Goal: Task Accomplishment & Management: Use online tool/utility

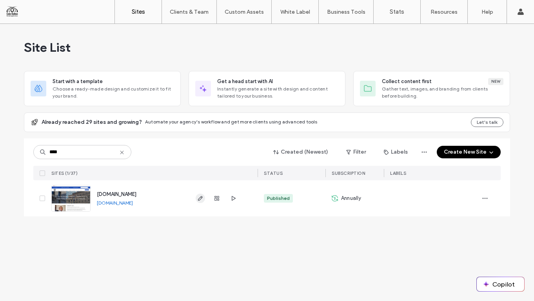
type input "****"
click at [201, 195] on icon "button" at bounding box center [200, 198] width 6 height 6
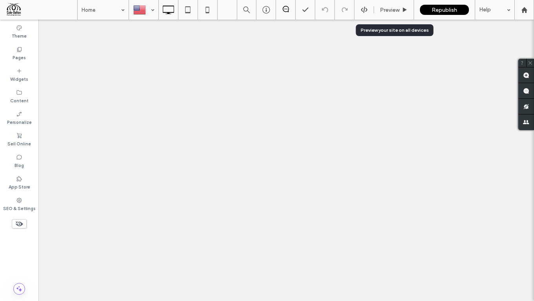
click at [387, 8] on span "Preview" at bounding box center [390, 10] width 20 height 7
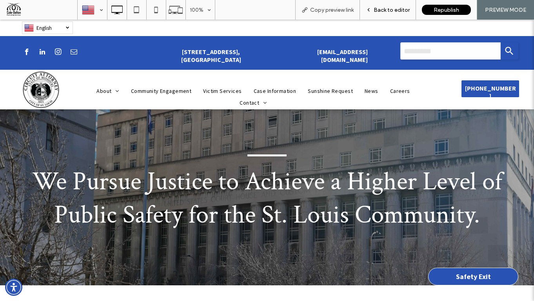
click at [400, 8] on span "Back to editor" at bounding box center [392, 10] width 36 height 7
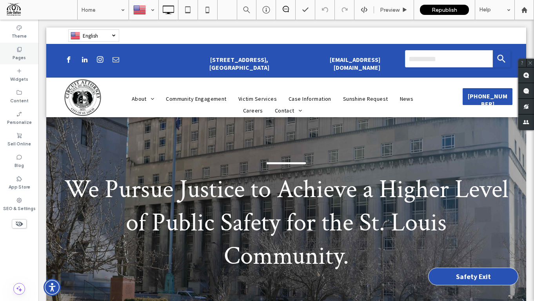
click at [16, 50] on icon at bounding box center [19, 49] width 6 height 6
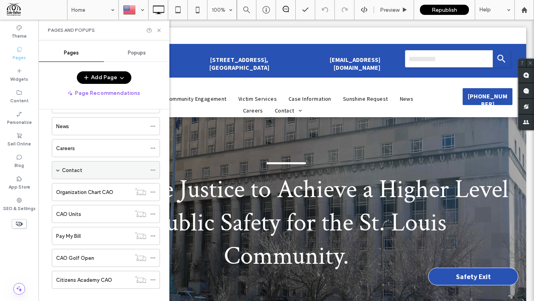
scroll to position [149, 0]
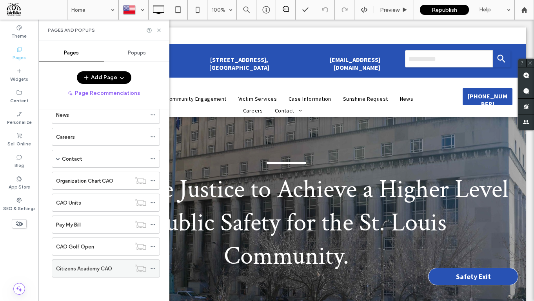
click at [85, 268] on label "Citizens Academy CAO" at bounding box center [84, 269] width 56 height 14
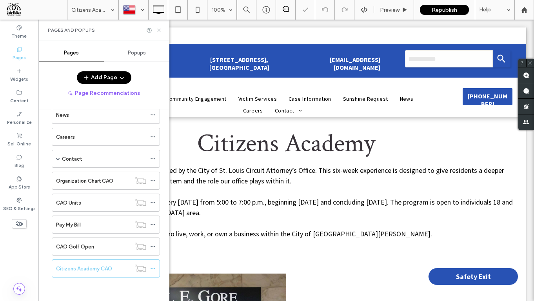
drag, startPoint x: 160, startPoint y: 29, endPoint x: 122, endPoint y: 11, distance: 41.6
click at [160, 29] on icon at bounding box center [159, 30] width 6 height 6
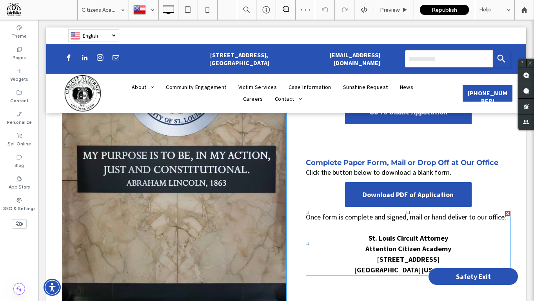
scroll to position [311, 0]
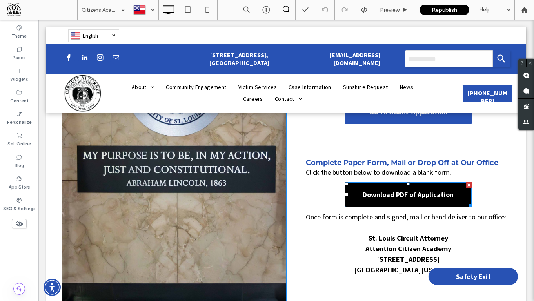
click at [421, 194] on span "Download PDF of Application" at bounding box center [408, 194] width 91 height 9
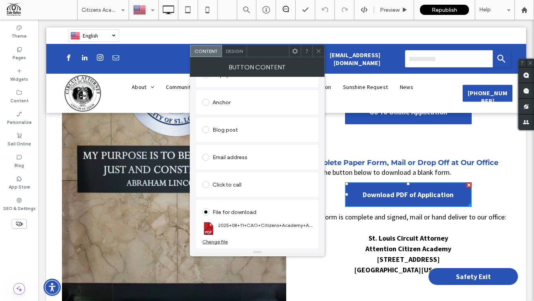
scroll to position [153, 0]
click at [219, 240] on div "Change file" at bounding box center [214, 242] width 25 height 6
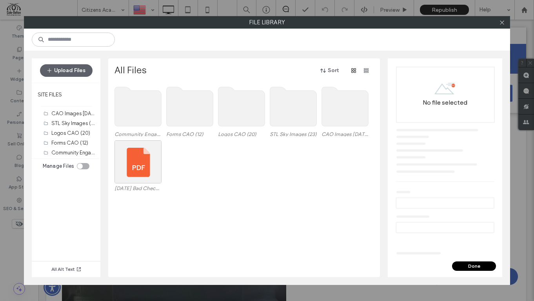
click at [196, 101] on use at bounding box center [190, 106] width 47 height 39
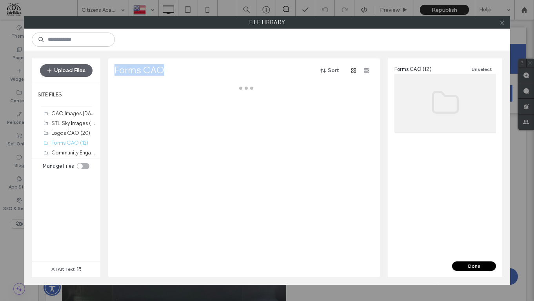
click at [196, 101] on div at bounding box center [247, 180] width 264 height 193
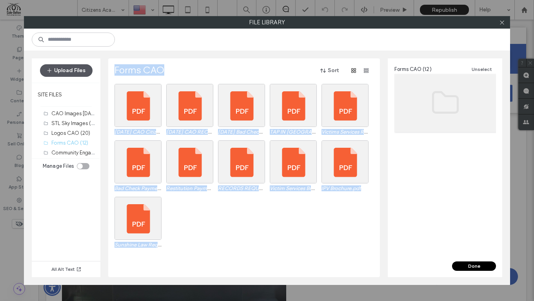
click at [72, 69] on button "Upload Files" at bounding box center [66, 70] width 53 height 13
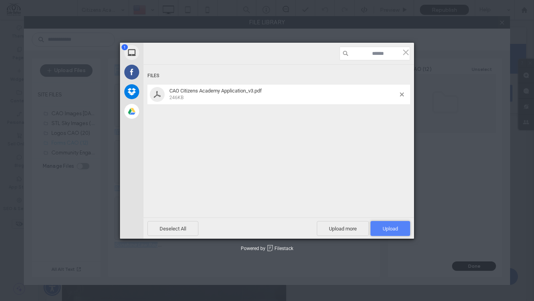
click at [390, 229] on span "Upload 1" at bounding box center [390, 229] width 15 height 6
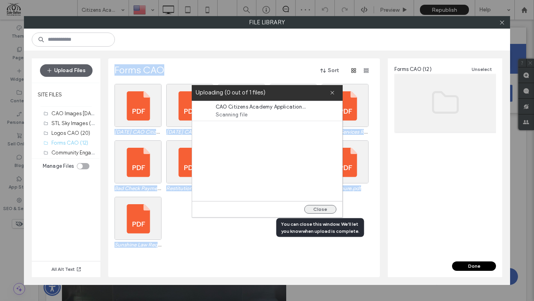
click at [318, 208] on button "Close" at bounding box center [320, 209] width 32 height 9
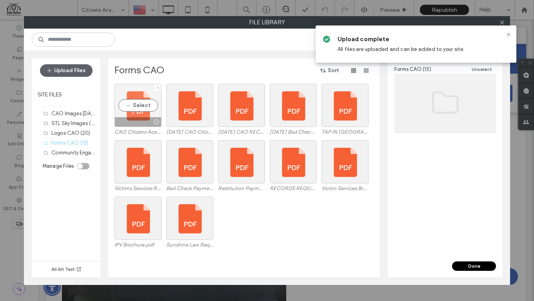
click at [143, 101] on div "Select" at bounding box center [138, 105] width 47 height 43
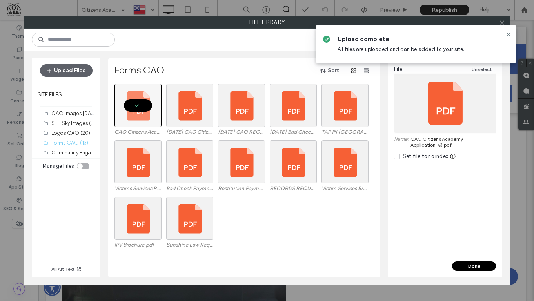
click at [476, 265] on button "Done" at bounding box center [474, 266] width 44 height 9
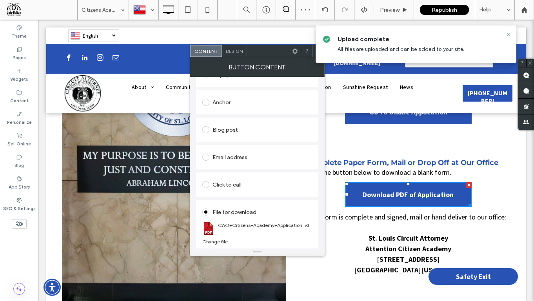
click at [509, 31] on icon at bounding box center [509, 34] width 6 height 6
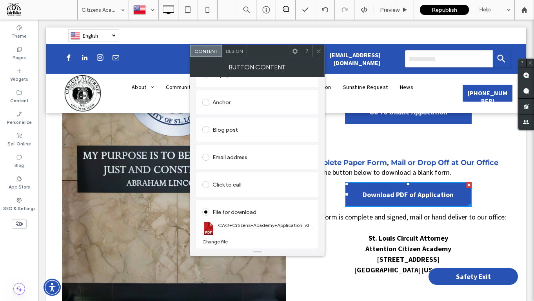
click at [318, 48] on icon at bounding box center [319, 51] width 6 height 6
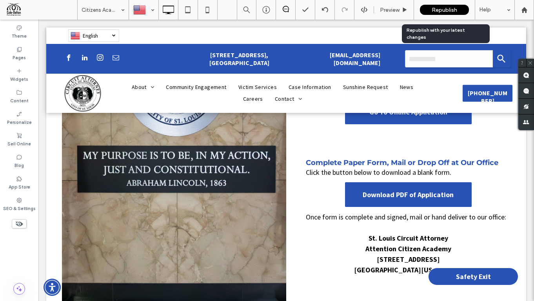
click at [442, 9] on span "Republish" at bounding box center [444, 10] width 25 height 7
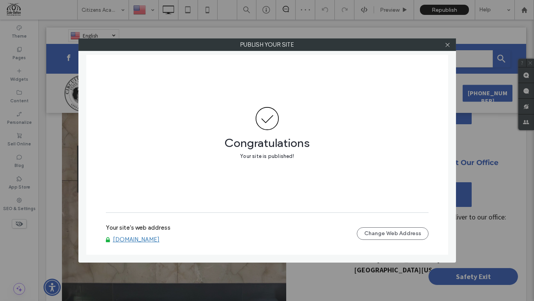
click at [141, 238] on link "[DOMAIN_NAME]" at bounding box center [136, 239] width 47 height 7
click at [448, 42] on icon at bounding box center [448, 45] width 6 height 6
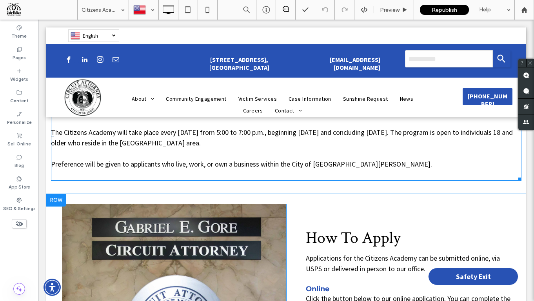
scroll to position [68, 0]
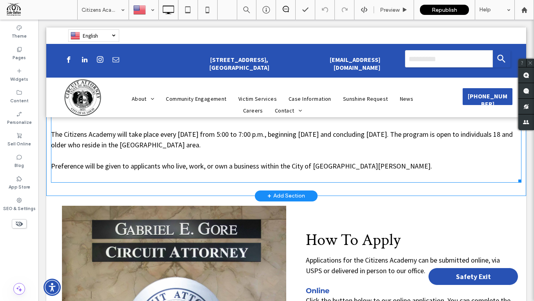
click at [384, 139] on p "The Citizens Academy will take place every [DATE] from 5:00 to 7:00 p.m., begin…" at bounding box center [286, 139] width 471 height 21
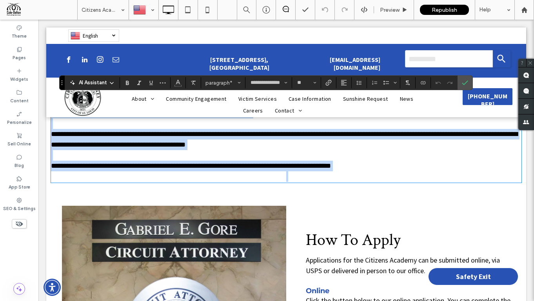
click at [367, 165] on p "**********" at bounding box center [286, 166] width 471 height 11
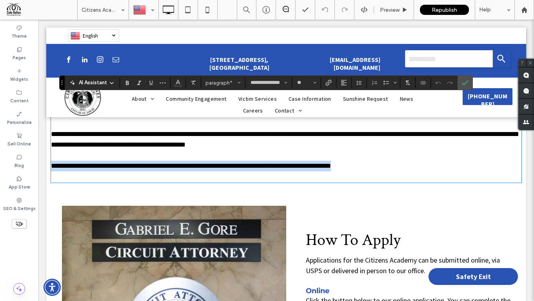
drag, startPoint x: 366, startPoint y: 166, endPoint x: 37, endPoint y: 165, distance: 328.6
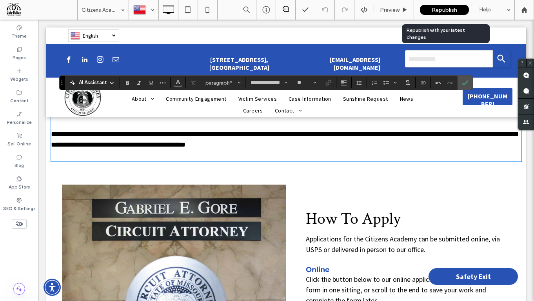
click at [449, 4] on div "Republish" at bounding box center [444, 10] width 49 height 20
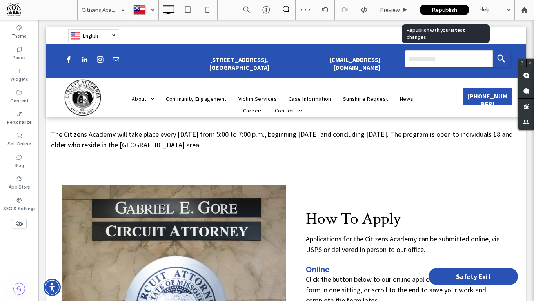
click at [446, 8] on span "Republish" at bounding box center [444, 10] width 25 height 7
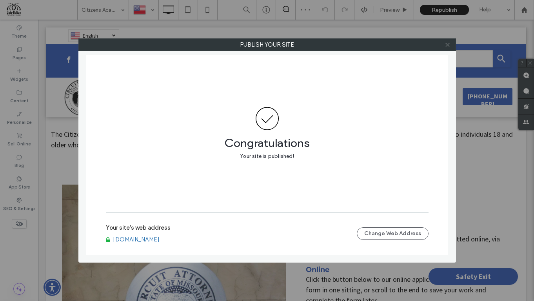
click at [448, 45] on use at bounding box center [448, 45] width 4 height 4
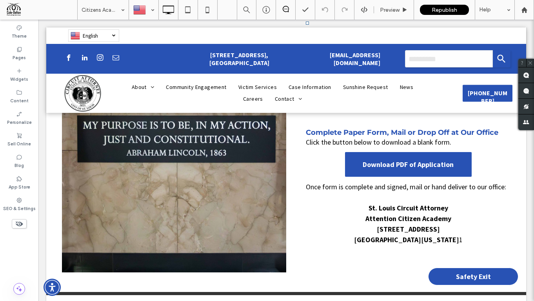
scroll to position [348, 0]
